Goal: Information Seeking & Learning: Learn about a topic

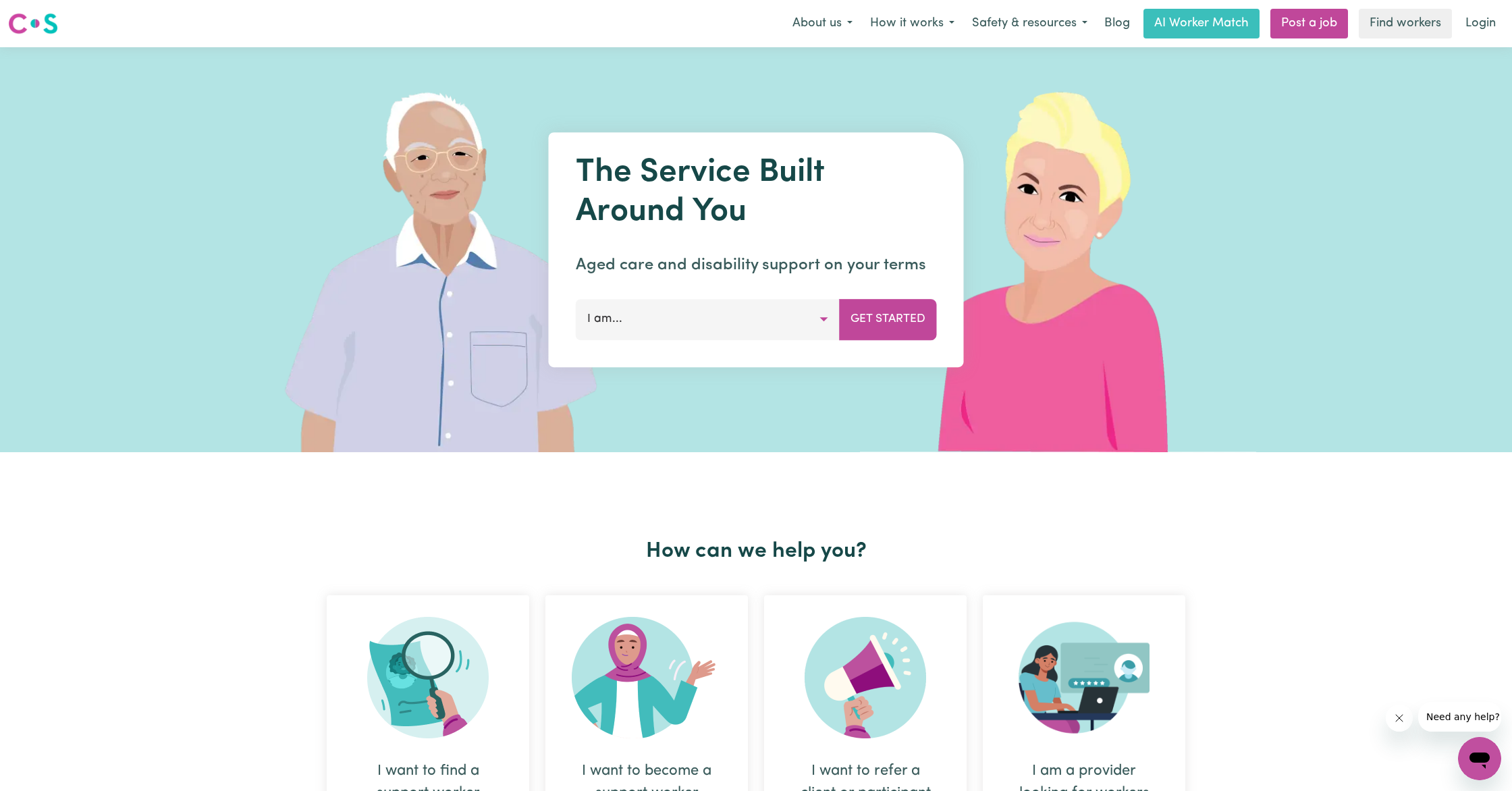
click at [823, 317] on button "I am..." at bounding box center [707, 319] width 264 height 41
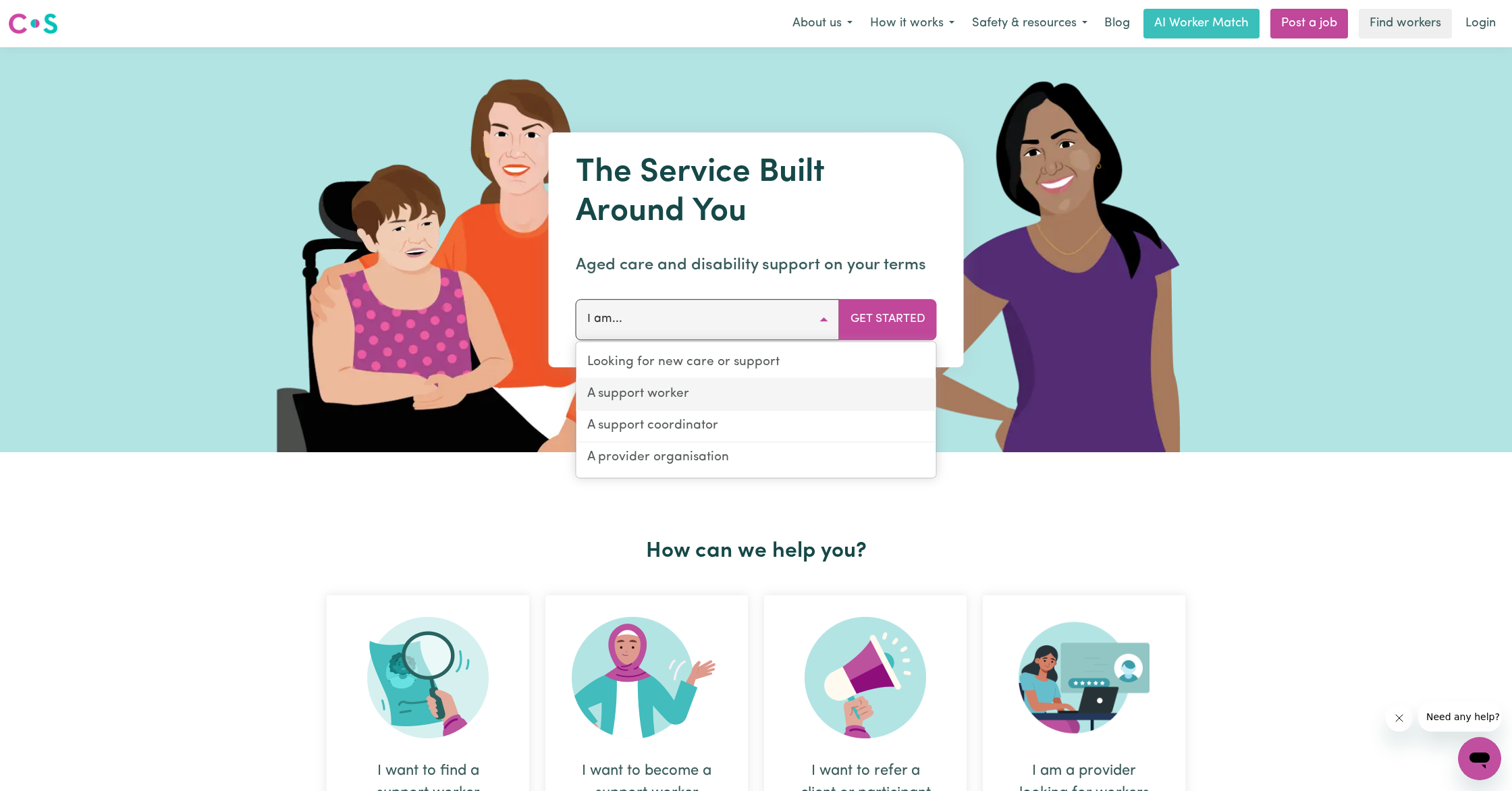
click at [674, 396] on link "A support worker" at bounding box center [756, 395] width 359 height 32
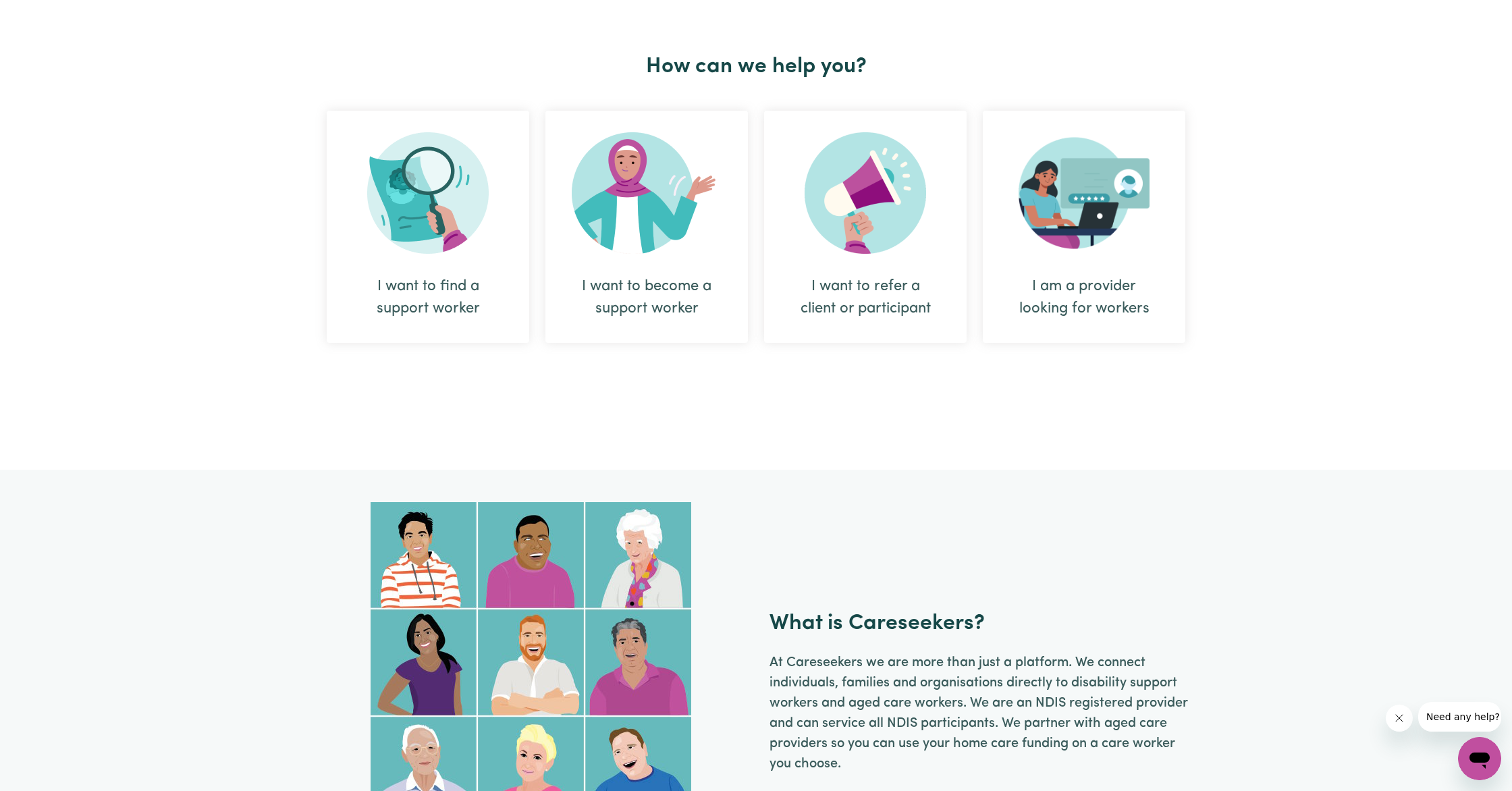
scroll to position [486, 0]
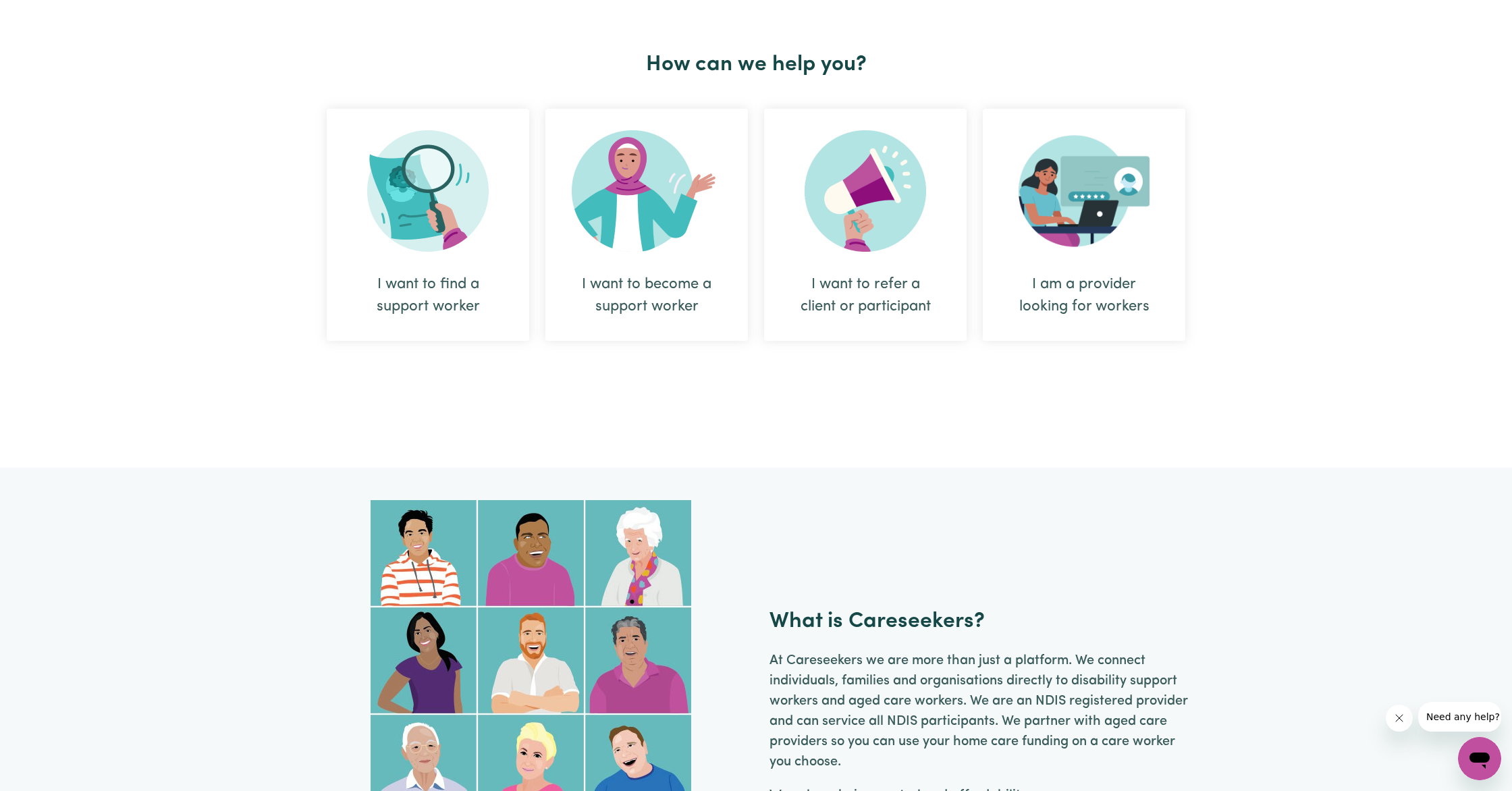
click at [444, 256] on div "I want to find a support worker" at bounding box center [428, 225] width 202 height 232
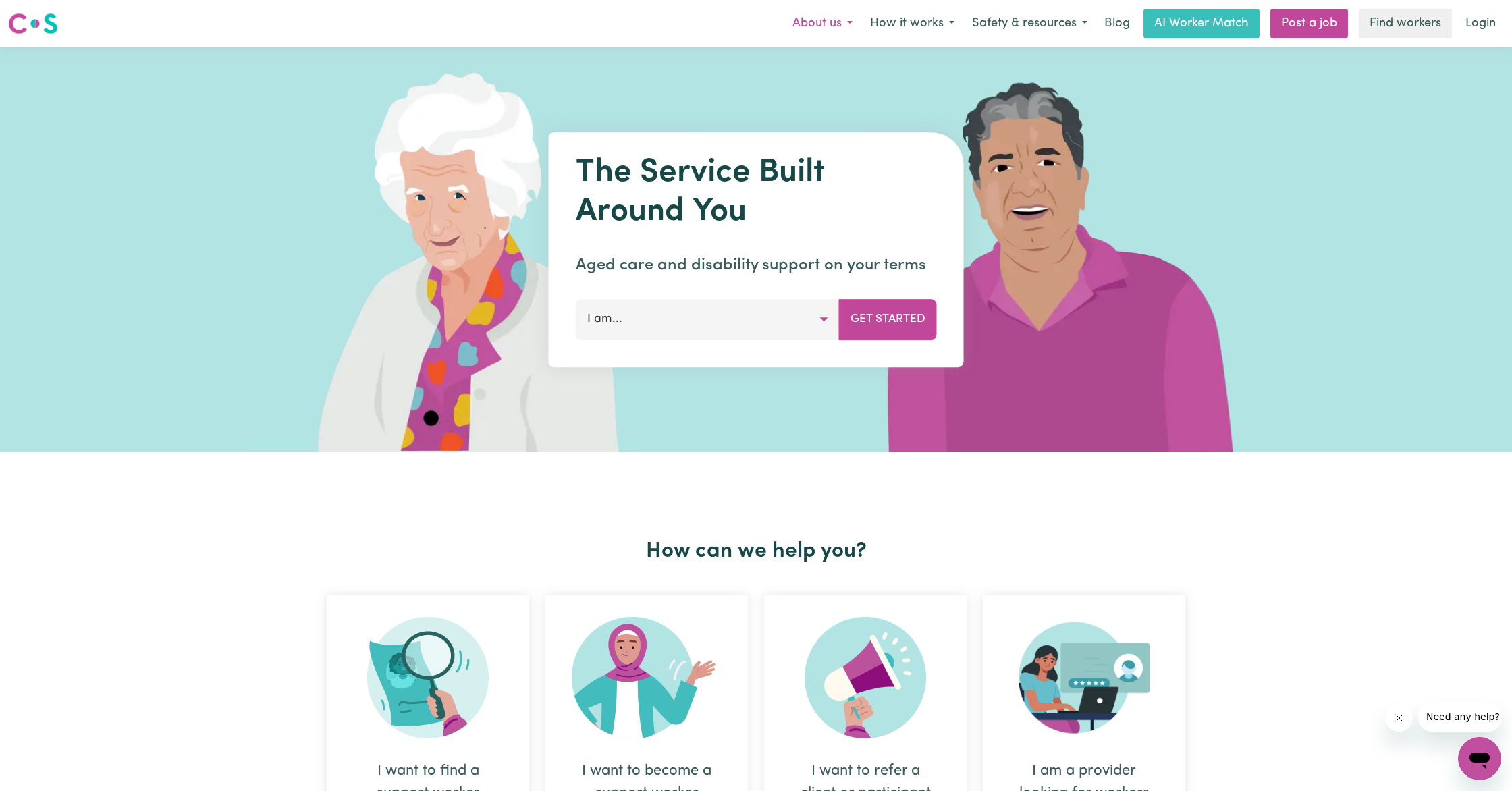
click at [839, 21] on button "About us" at bounding box center [823, 23] width 78 height 28
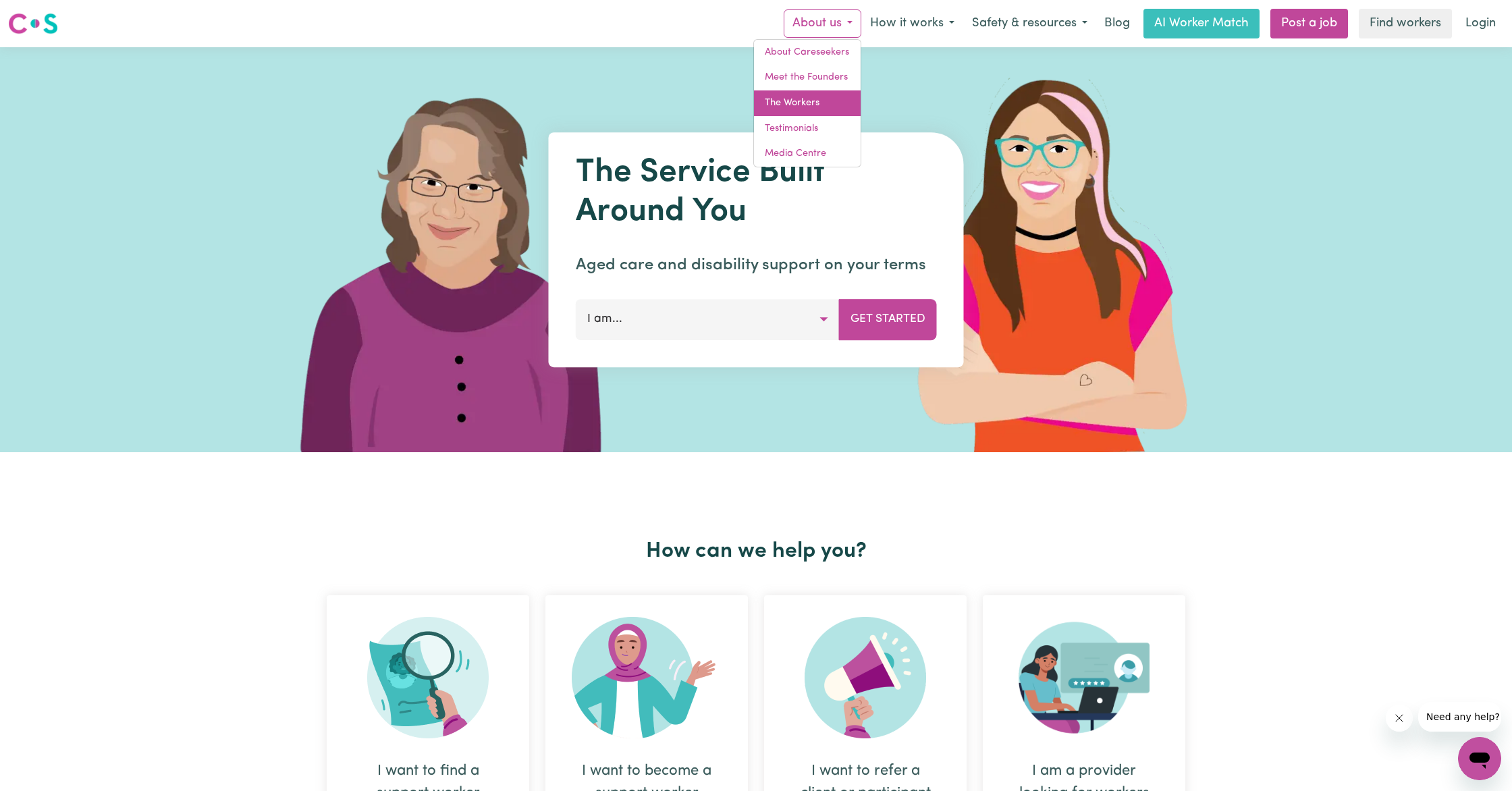
click at [801, 101] on link "The Workers" at bounding box center [807, 104] width 106 height 26
